Goal: Download file/media

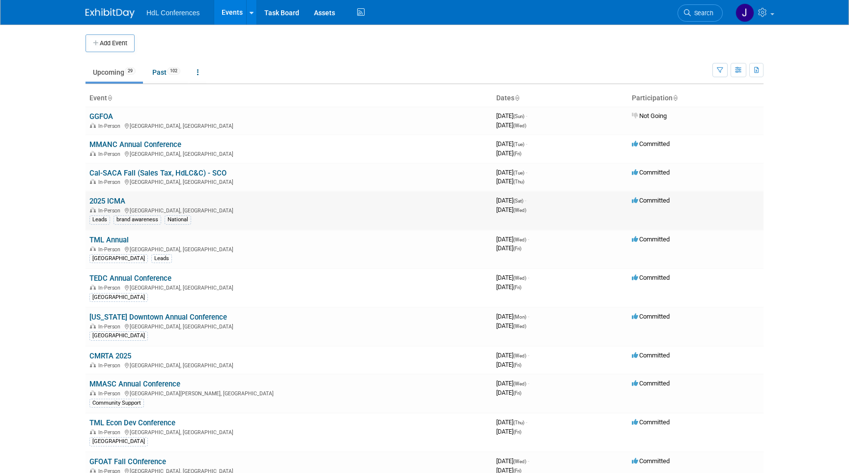
click at [103, 198] on link "2025 ICMA" at bounding box center [107, 201] width 36 height 9
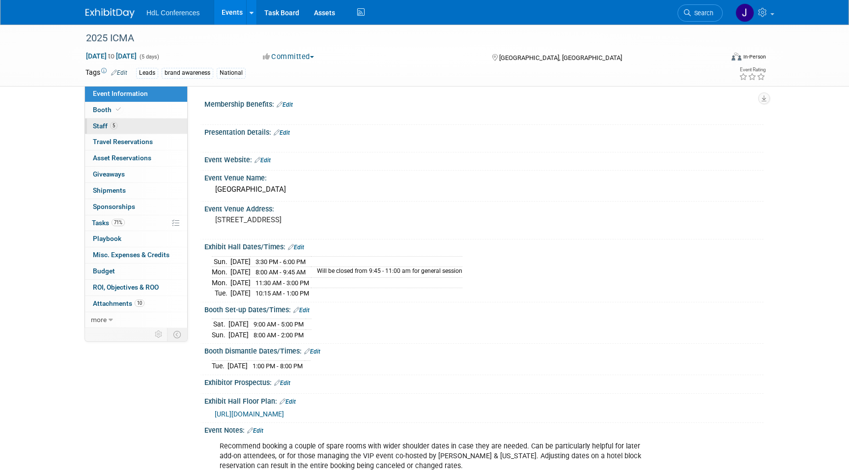
click at [129, 130] on link "5 Staff 5" at bounding box center [136, 126] width 102 height 16
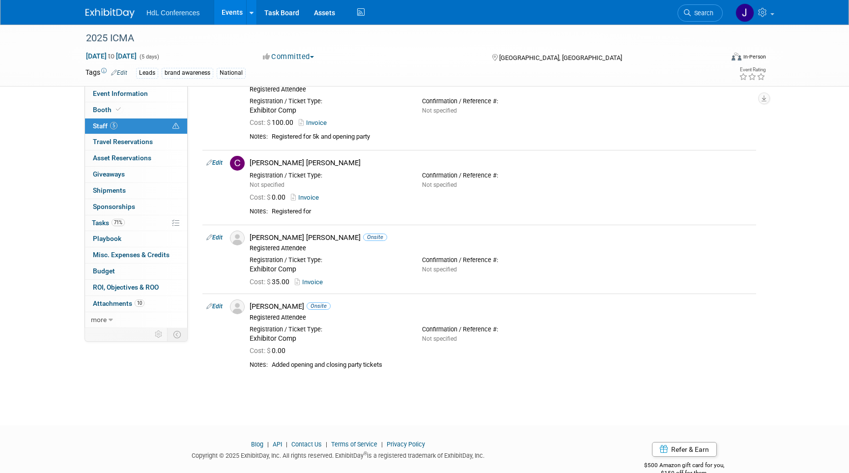
scroll to position [149, 0]
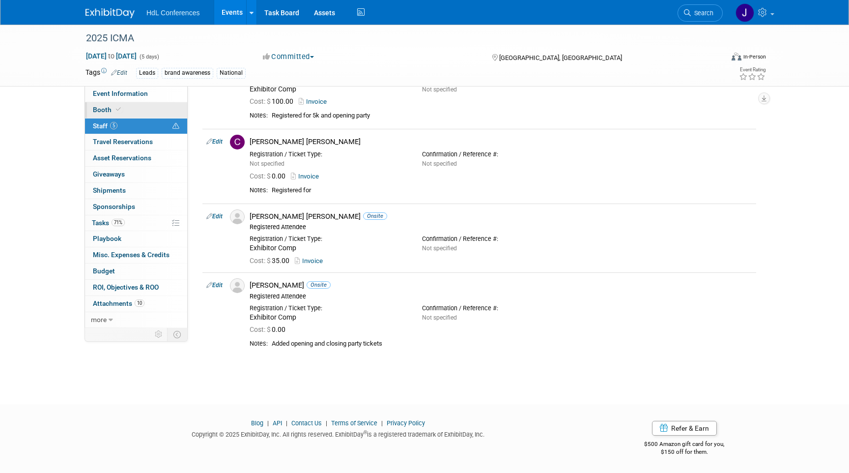
click at [125, 107] on link "Booth" at bounding box center [136, 110] width 102 height 16
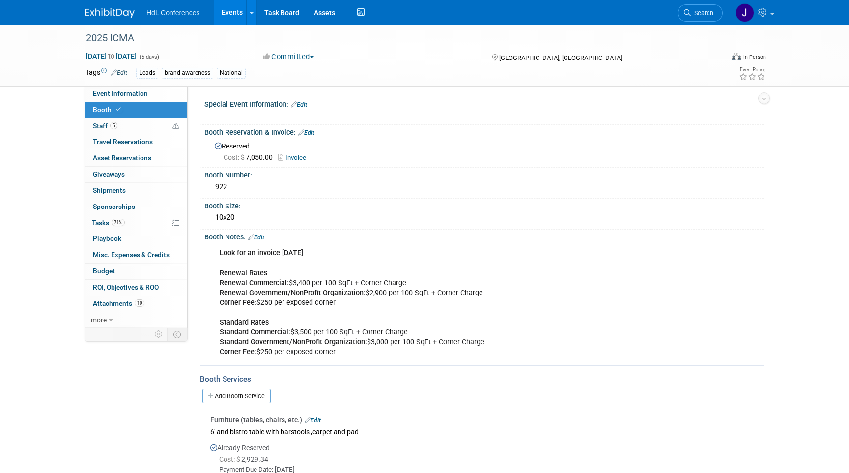
scroll to position [172, 0]
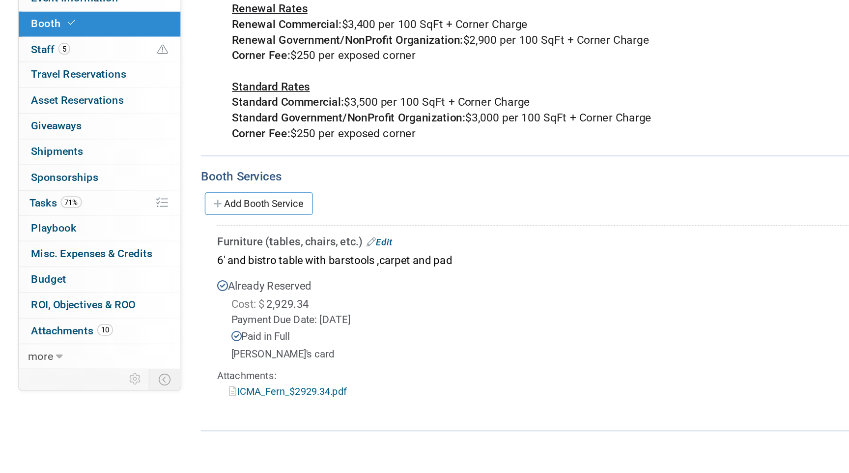
click at [261, 340] on link "ICMA_Fern_$2929.34.pdf" at bounding box center [255, 341] width 74 height 7
